Goal: Transaction & Acquisition: Download file/media

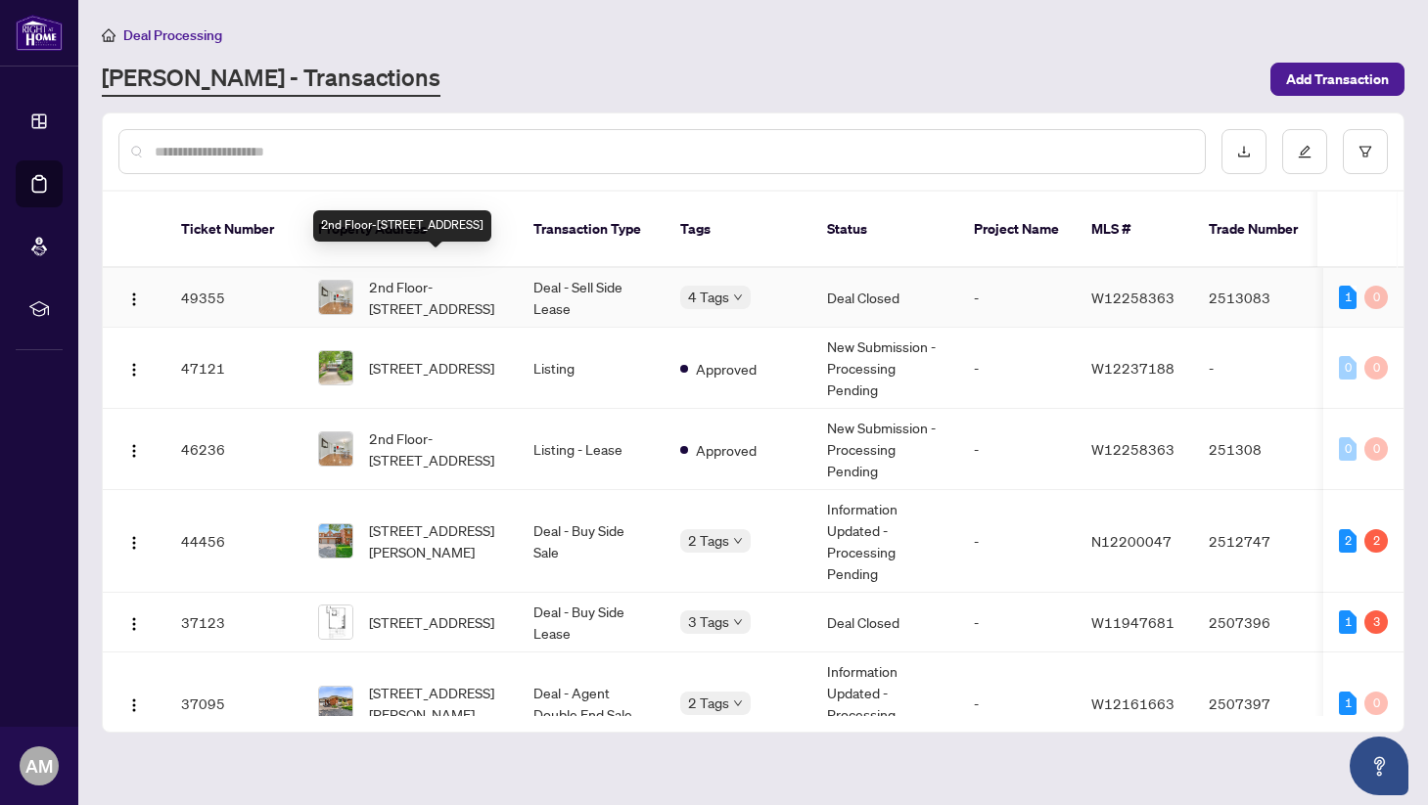
click at [469, 276] on span "2nd Floor-[STREET_ADDRESS]" at bounding box center [435, 297] width 133 height 43
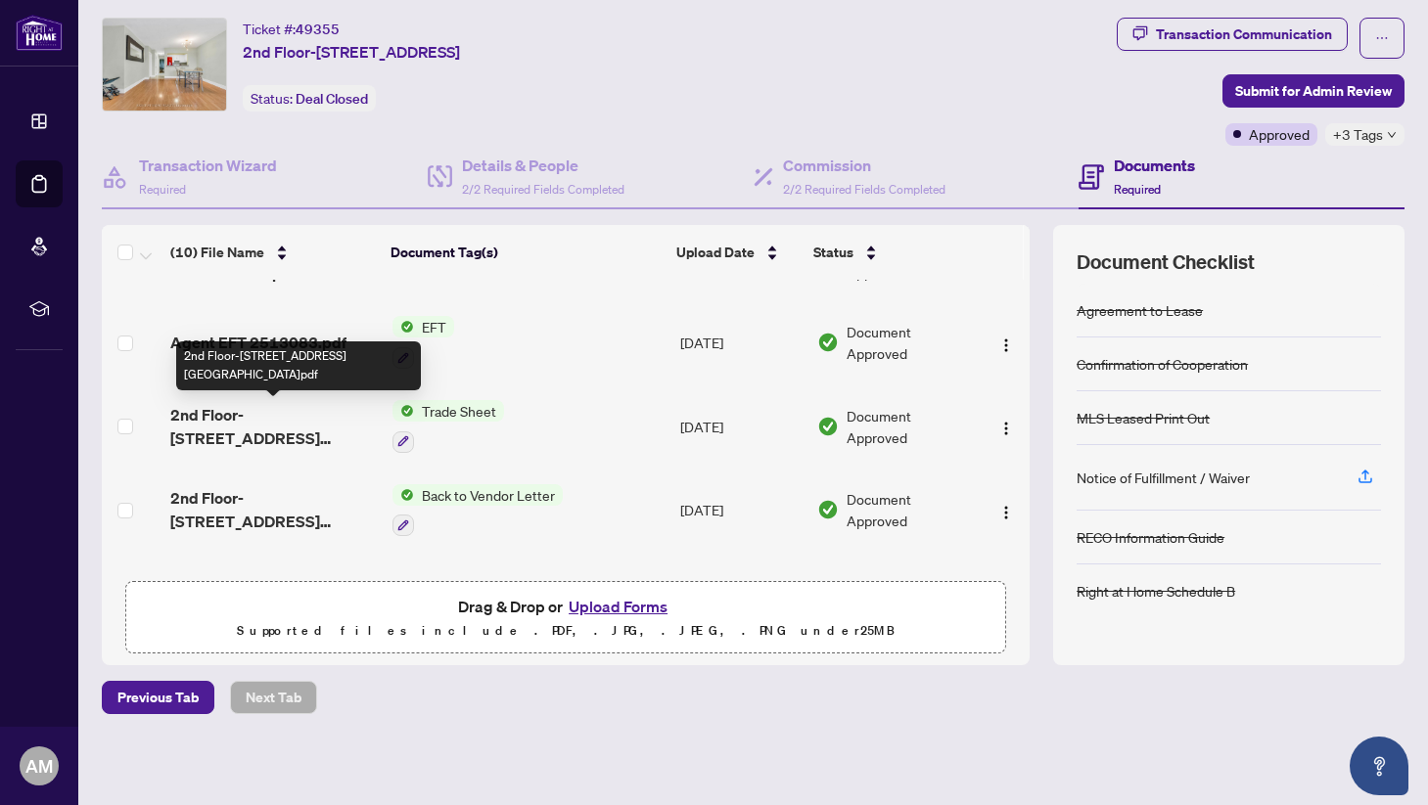
scroll to position [57, 0]
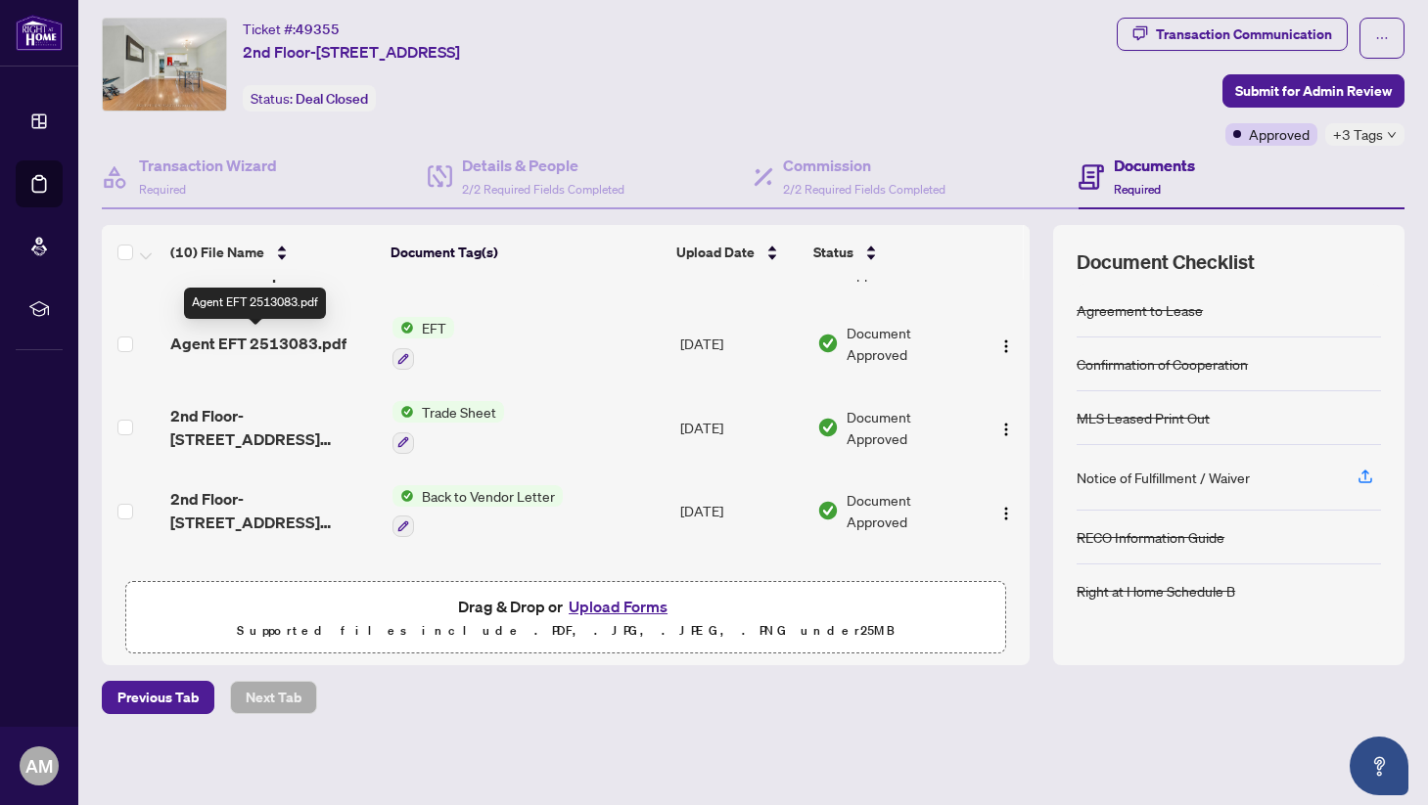
click at [321, 335] on span "Agent EFT 2513083.pdf" at bounding box center [258, 343] width 176 height 23
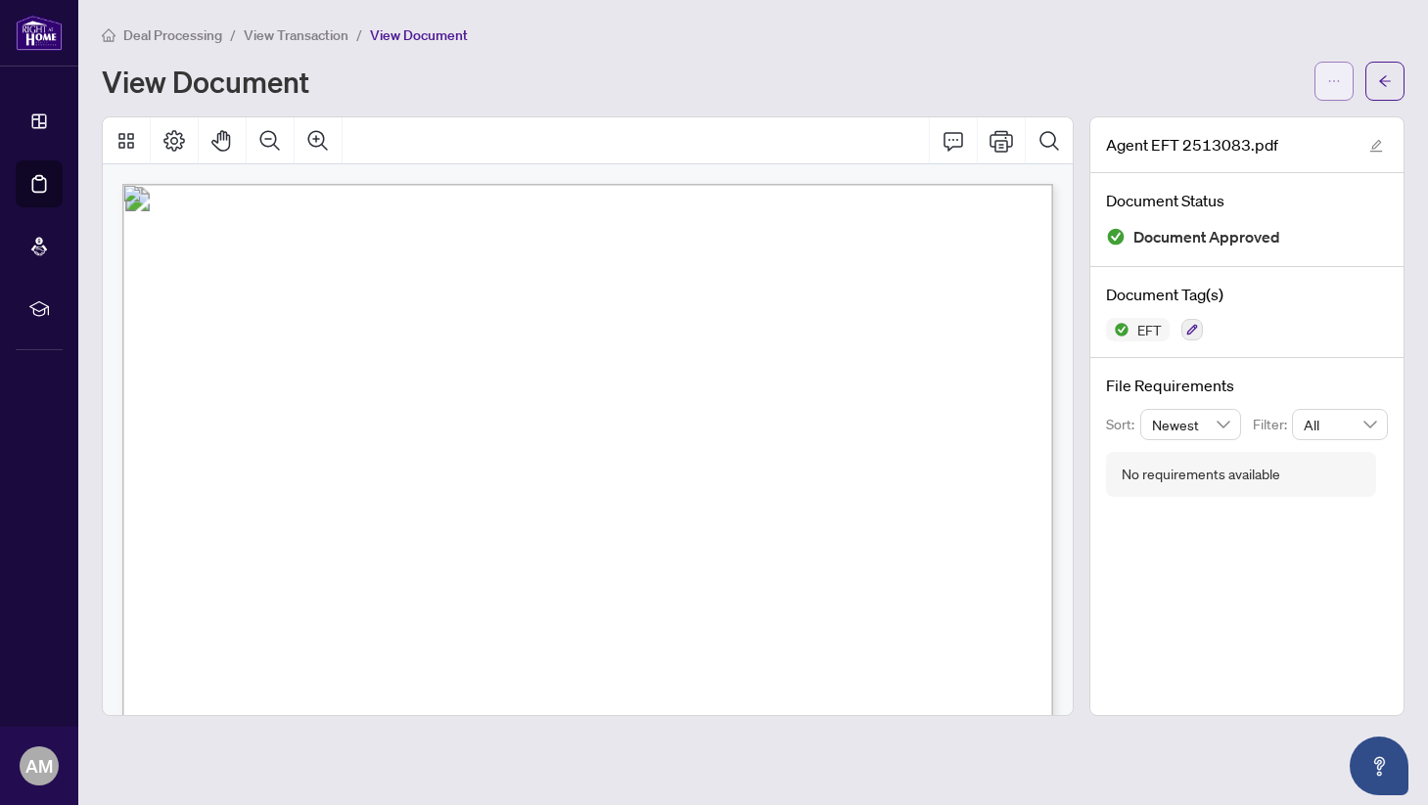
click at [1342, 88] on button "button" at bounding box center [1333, 81] width 39 height 39
click at [1260, 113] on span "Download" at bounding box center [1263, 124] width 149 height 22
click at [1402, 80] on button "button" at bounding box center [1384, 81] width 39 height 39
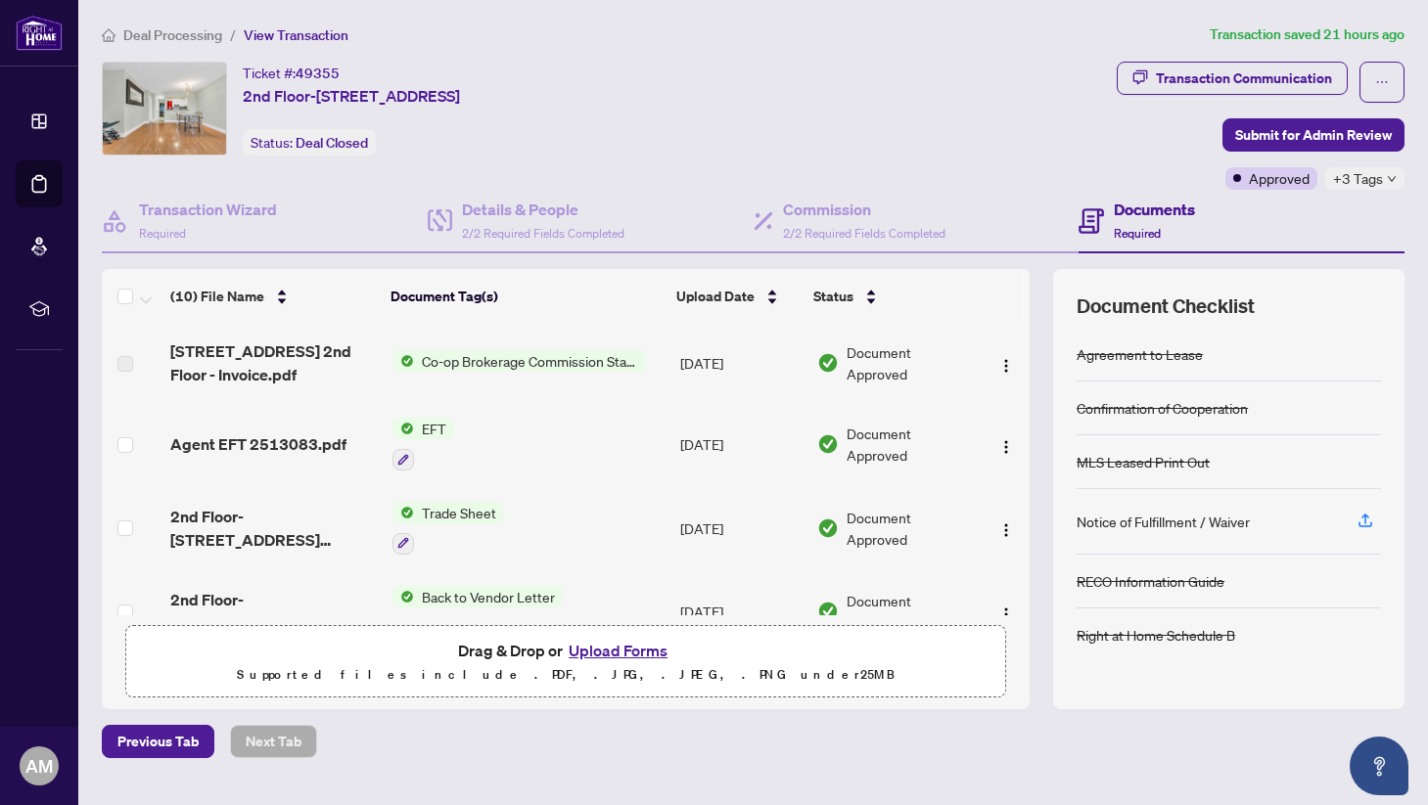
click at [460, 150] on div "Ticket #: 49355 2nd Floor-[STREET_ADDRESS] Status: Deal Closed" at bounding box center [351, 109] width 217 height 94
